Goal: Transaction & Acquisition: Purchase product/service

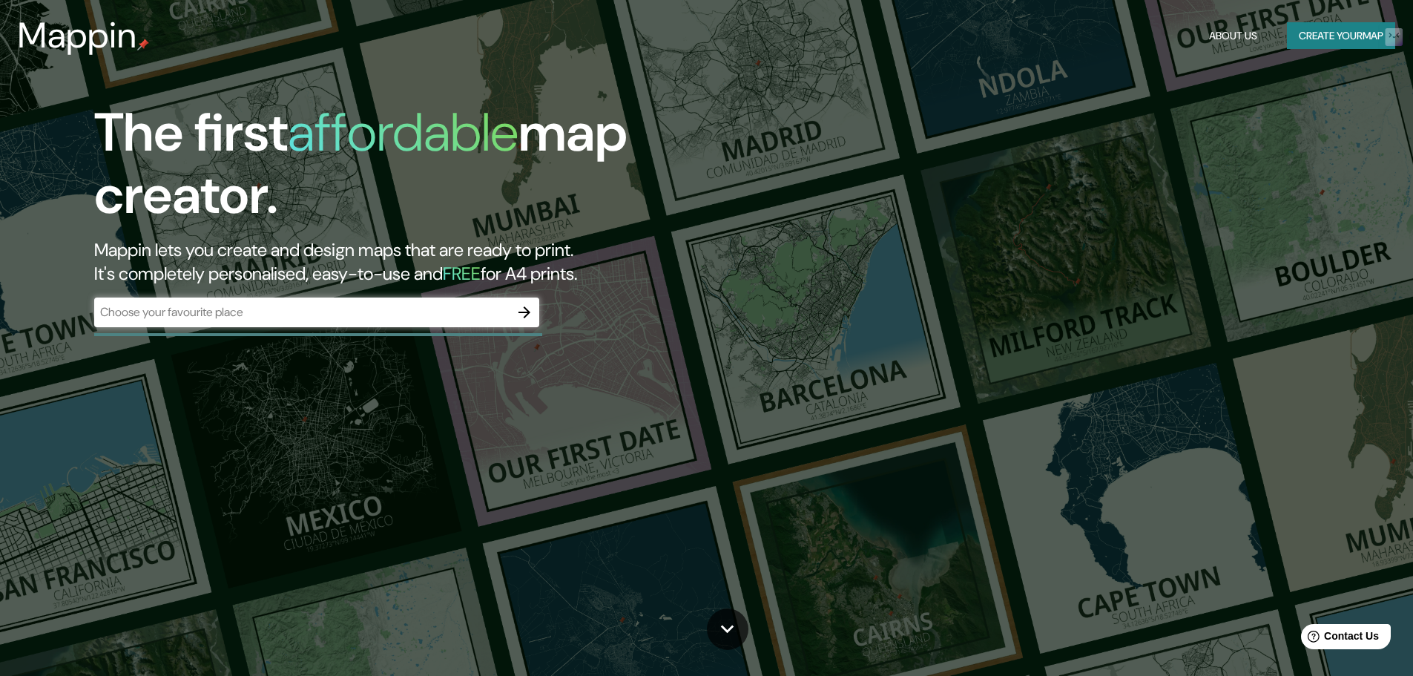
click at [335, 292] on div "The first affordable map creator. Mappin lets you create and design maps that a…" at bounding box center [448, 222] width 848 height 240
drag, startPoint x: 344, startPoint y: 294, endPoint x: 349, endPoint y: 308, distance: 15.0
click at [349, 308] on div "The first affordable map creator. Mappin lets you create and design maps that a…" at bounding box center [448, 222] width 848 height 240
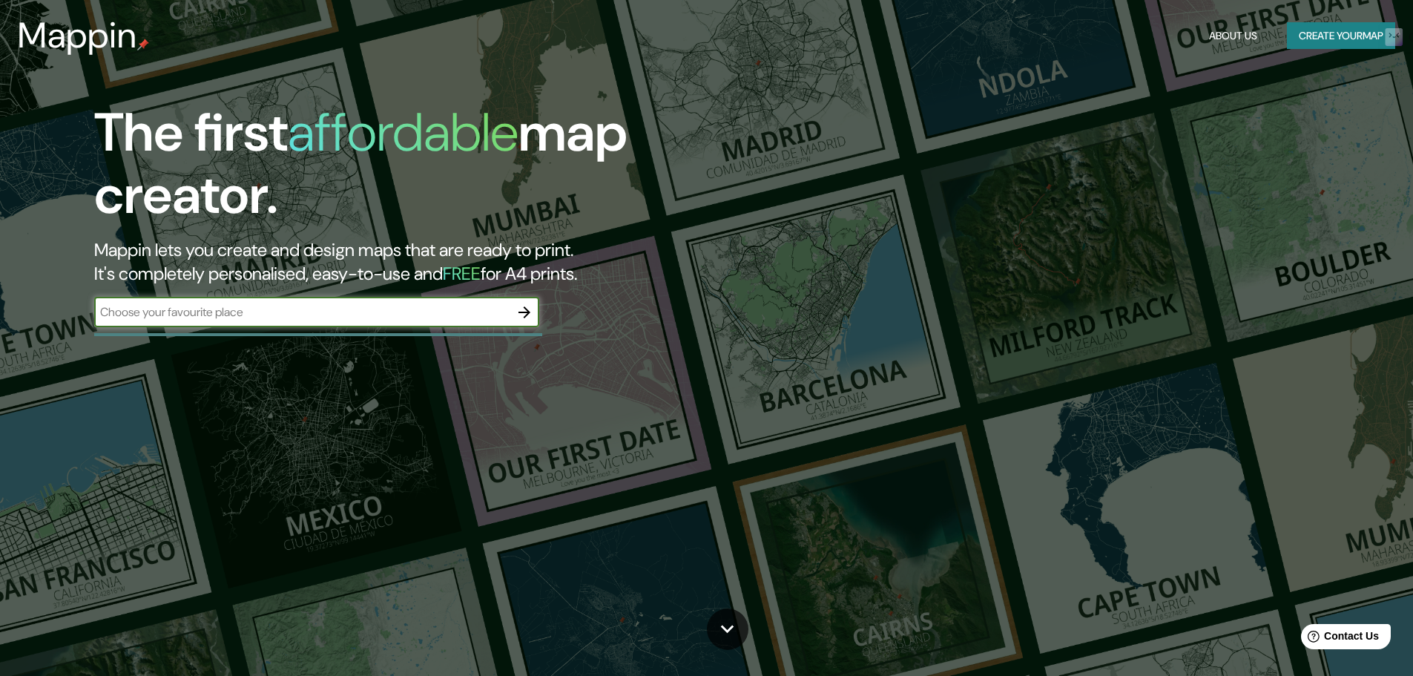
click at [350, 307] on input "text" at bounding box center [302, 311] width 416 height 17
type input "chile"
click at [525, 310] on icon "button" at bounding box center [525, 312] width 18 height 18
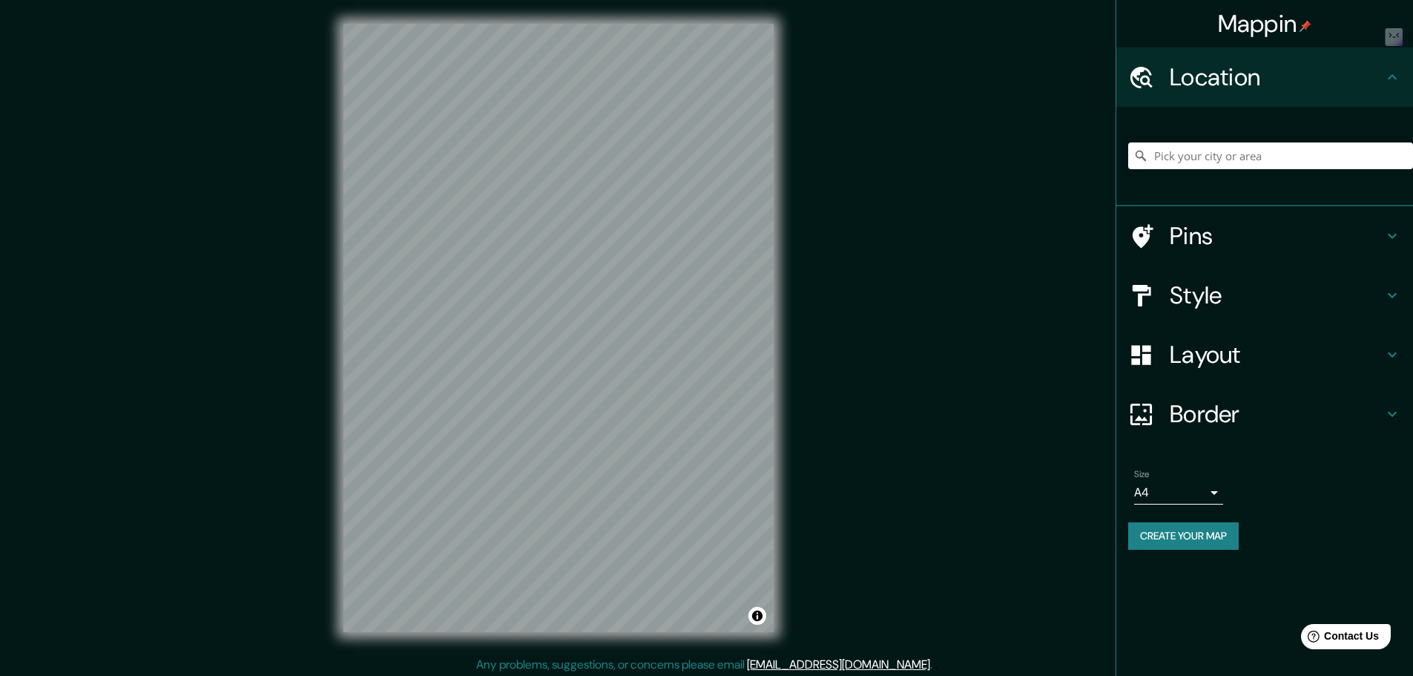
click at [1196, 285] on h4 "Style" at bounding box center [1277, 295] width 214 height 30
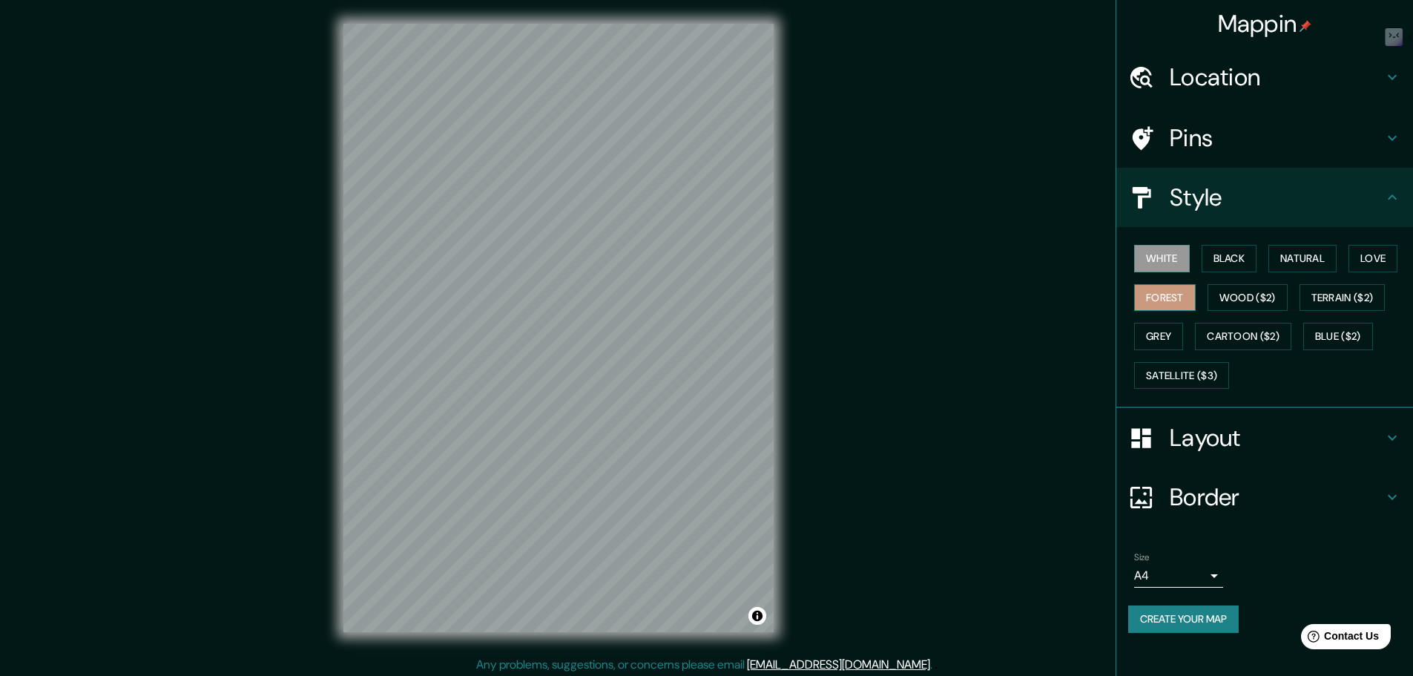
click at [1172, 294] on button "Forest" at bounding box center [1165, 297] width 62 height 27
